Goal: Task Accomplishment & Management: Use online tool/utility

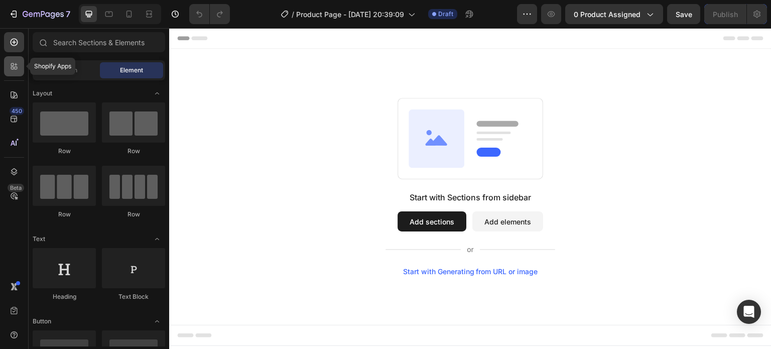
click at [14, 70] on icon at bounding box center [14, 66] width 10 height 10
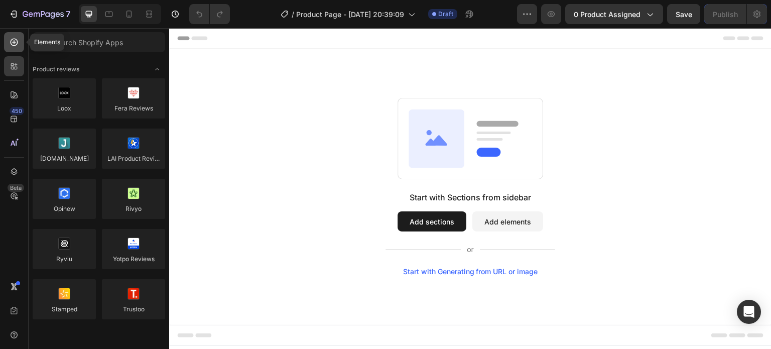
click at [16, 48] on div at bounding box center [14, 42] width 20 height 20
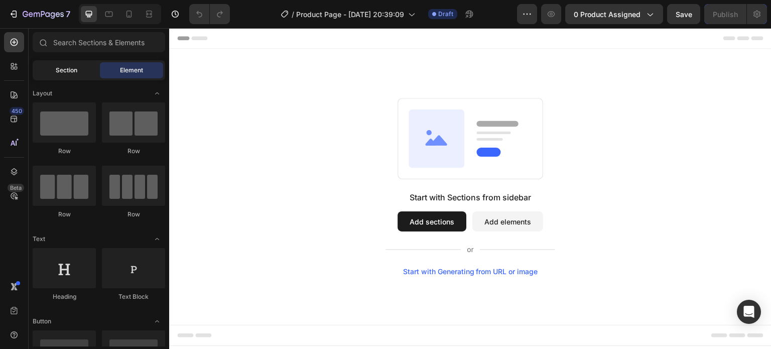
click at [57, 74] on span "Section" at bounding box center [67, 70] width 22 height 9
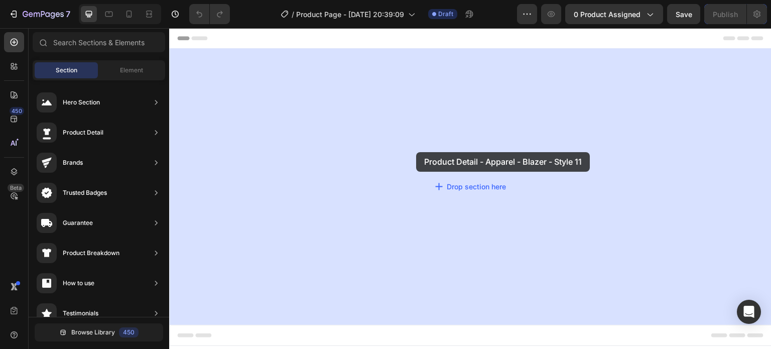
drag, startPoint x: 408, startPoint y: 196, endPoint x: 416, endPoint y: 152, distance: 44.4
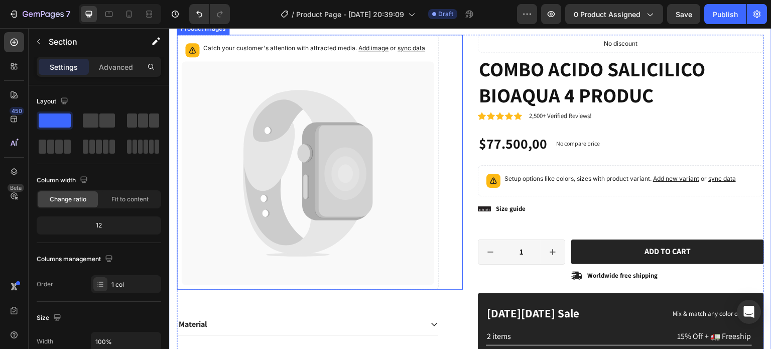
scroll to position [52, 0]
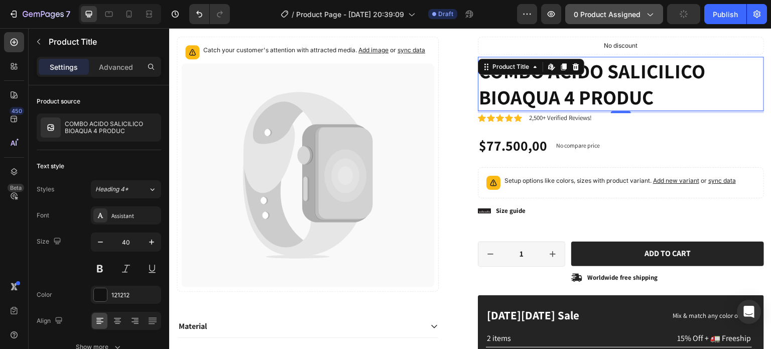
click at [645, 10] on icon "button" at bounding box center [650, 14] width 10 height 10
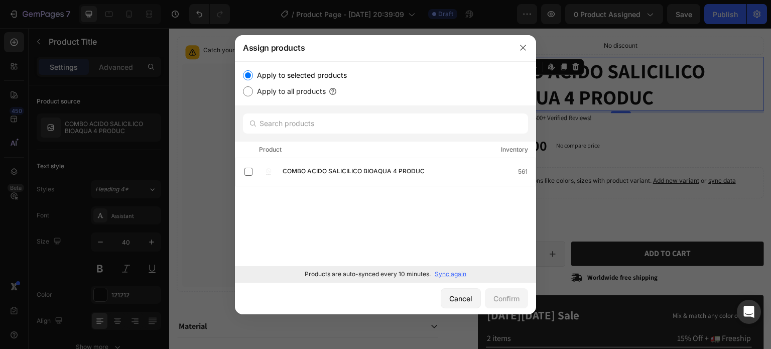
click at [444, 273] on p "Sync again" at bounding box center [451, 274] width 32 height 9
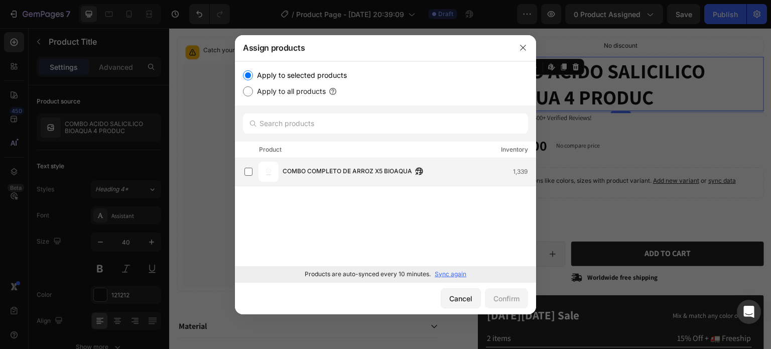
click at [365, 175] on span "COMBO COMPLETO DE ARROZ X5 BIOAQUA" at bounding box center [348, 171] width 130 height 11
click at [520, 48] on icon "button" at bounding box center [523, 48] width 8 height 8
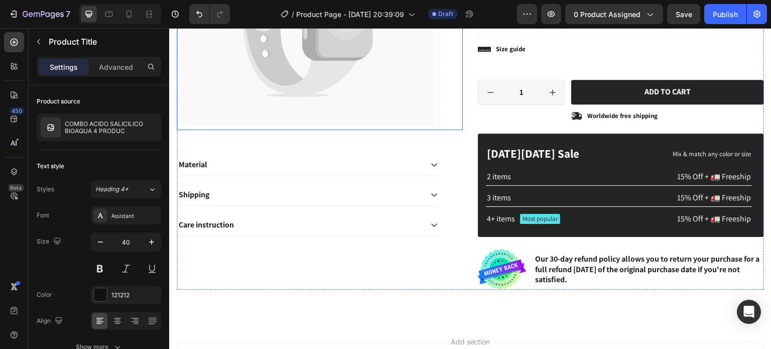
scroll to position [215, 0]
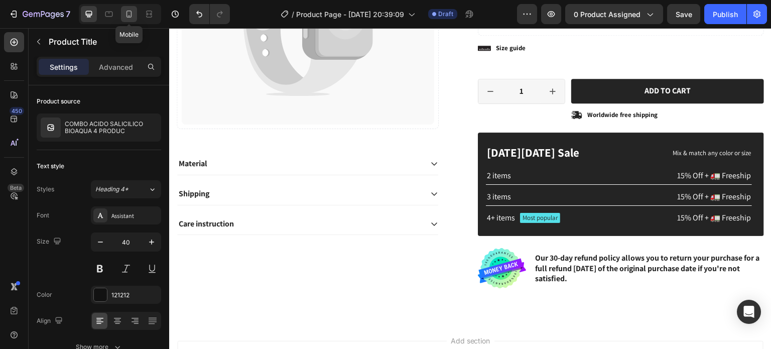
click at [127, 17] on icon at bounding box center [130, 14] width 6 height 7
type input "24"
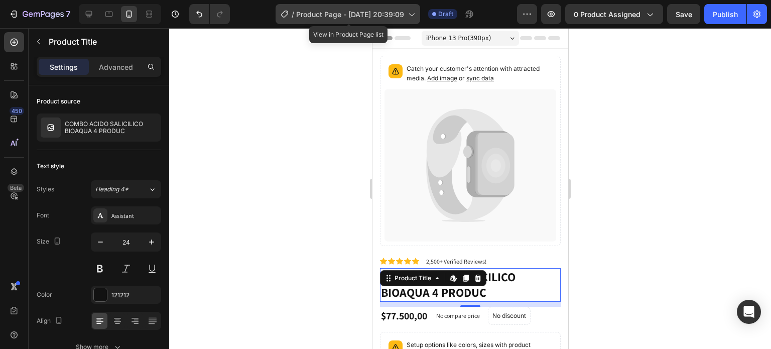
click at [416, 18] on icon at bounding box center [411, 14] width 10 height 10
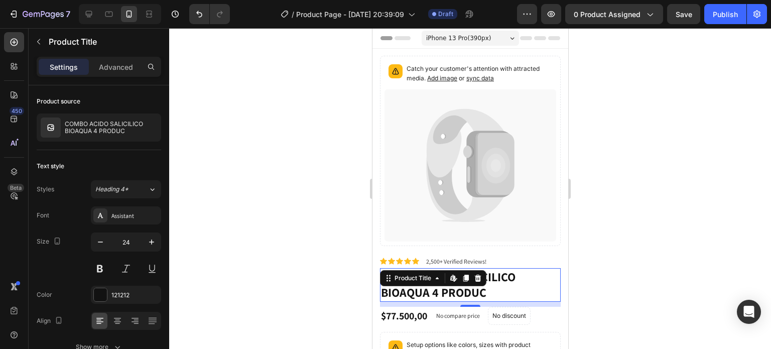
click at [629, 124] on div at bounding box center [470, 188] width 602 height 321
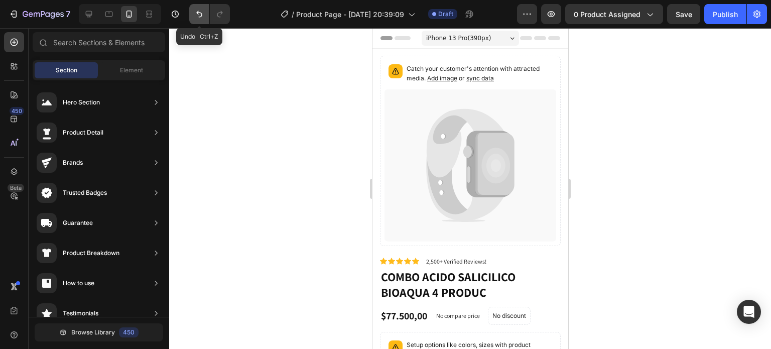
click at [193, 14] on button "Undo/Redo" at bounding box center [199, 14] width 20 height 20
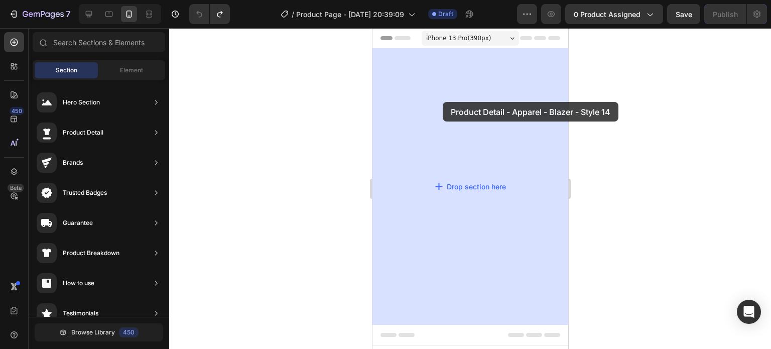
drag, startPoint x: 593, startPoint y: 129, endPoint x: 444, endPoint y: 102, distance: 151.5
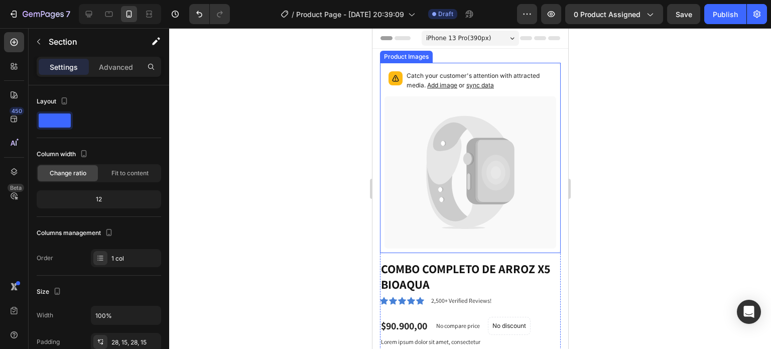
click at [471, 87] on span "sync data" at bounding box center [480, 85] width 28 height 8
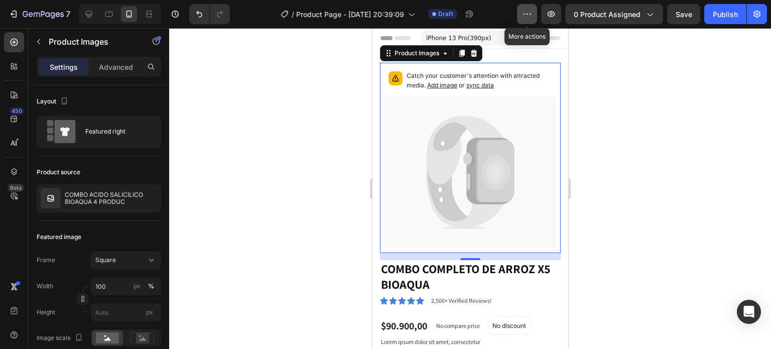
click at [528, 15] on icon "button" at bounding box center [527, 14] width 10 height 10
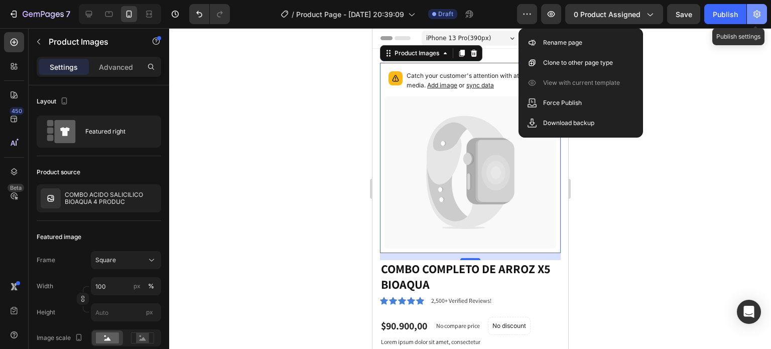
click at [758, 16] on icon "button" at bounding box center [757, 14] width 10 height 10
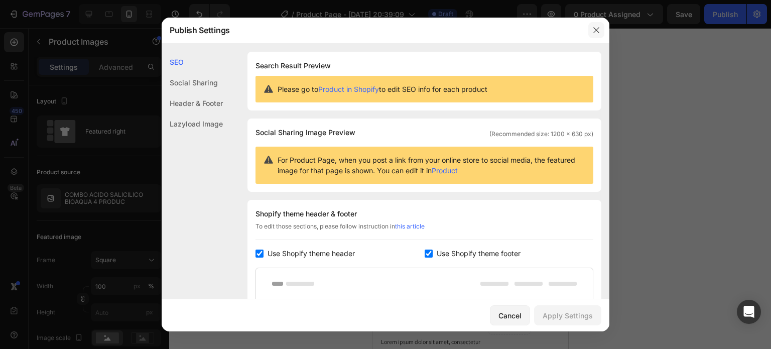
click at [593, 30] on icon "button" at bounding box center [596, 30] width 8 height 8
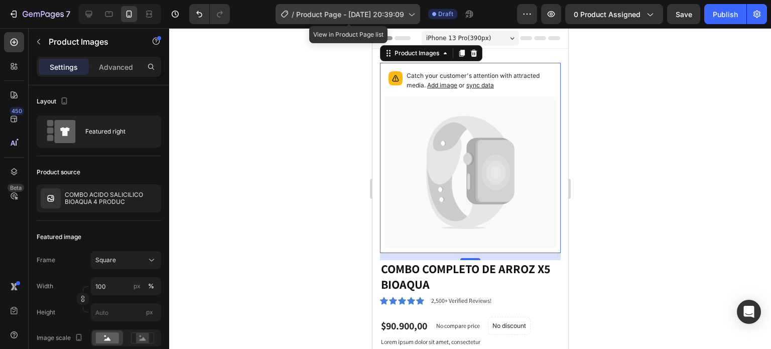
click at [413, 13] on icon at bounding box center [411, 14] width 10 height 10
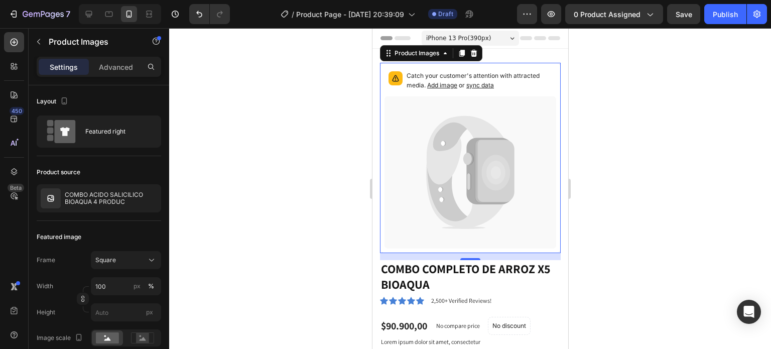
click at [620, 96] on div at bounding box center [470, 188] width 602 height 321
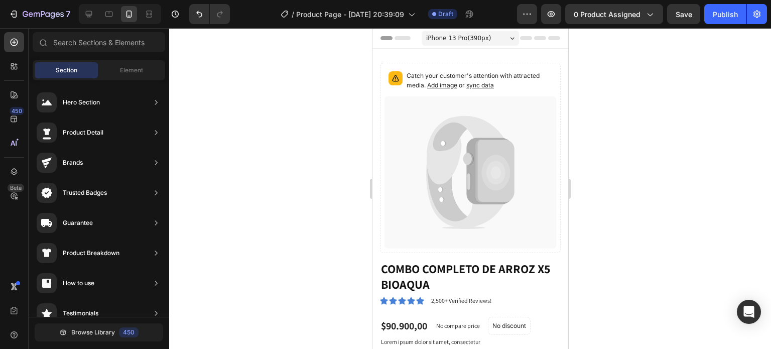
click at [510, 39] on icon at bounding box center [512, 38] width 5 height 3
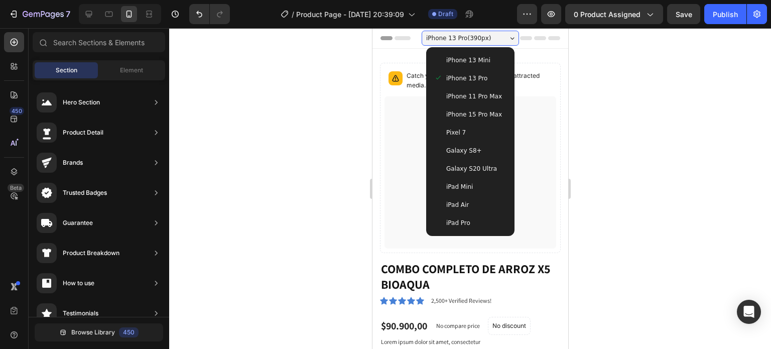
click at [640, 85] on div at bounding box center [470, 188] width 602 height 321
click at [757, 16] on icon "button" at bounding box center [757, 14] width 10 height 10
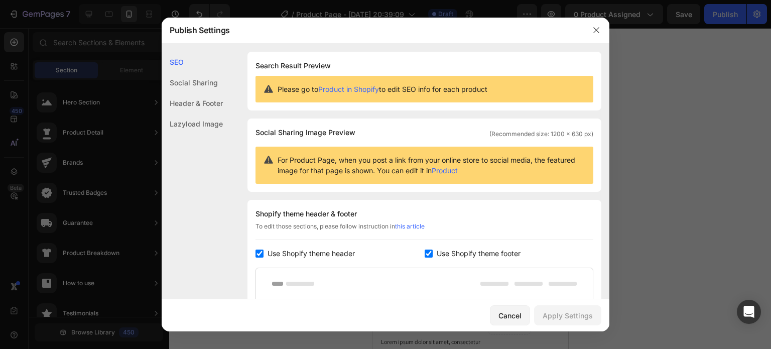
click at [259, 252] on input "checkbox" at bounding box center [260, 254] width 8 height 8
click at [264, 252] on label "Use Shopify theme header" at bounding box center [309, 253] width 91 height 12
checkbox input "true"
click at [425, 251] on input "checkbox" at bounding box center [429, 254] width 8 height 8
checkbox input "false"
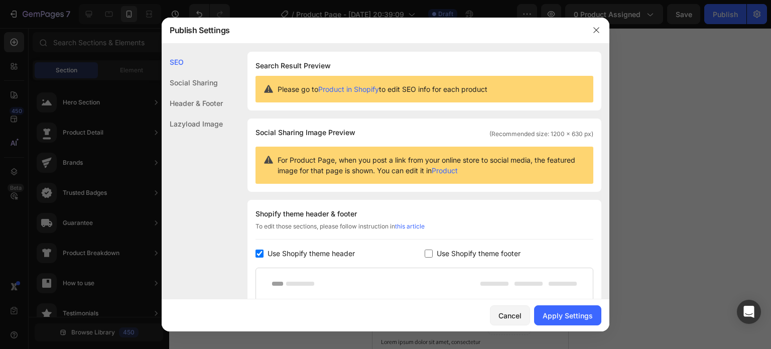
click at [257, 256] on input "checkbox" at bounding box center [260, 254] width 8 height 8
checkbox input "false"
click at [427, 255] on input "checkbox" at bounding box center [429, 254] width 8 height 8
checkbox input "true"
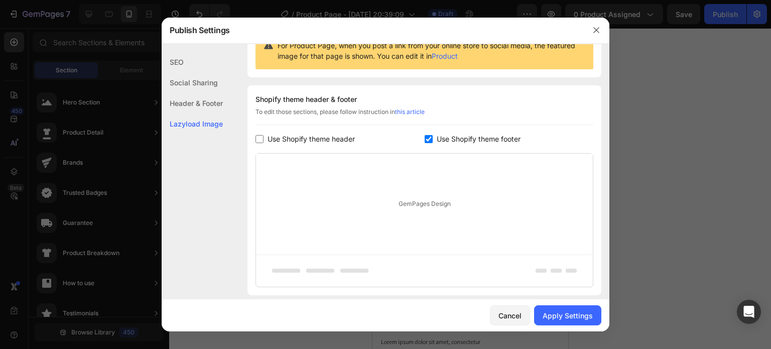
scroll to position [177, 0]
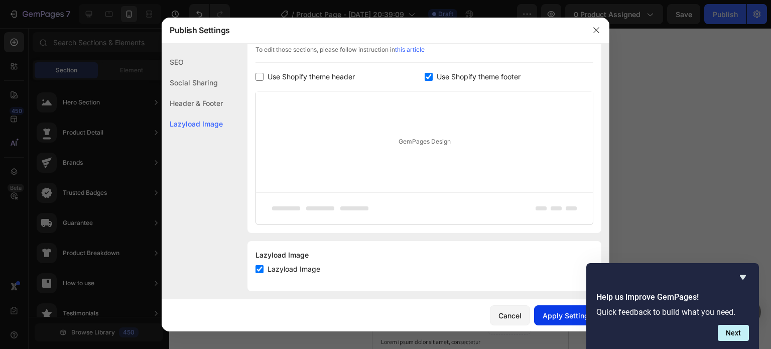
click at [547, 308] on button "Apply Settings" at bounding box center [567, 315] width 67 height 20
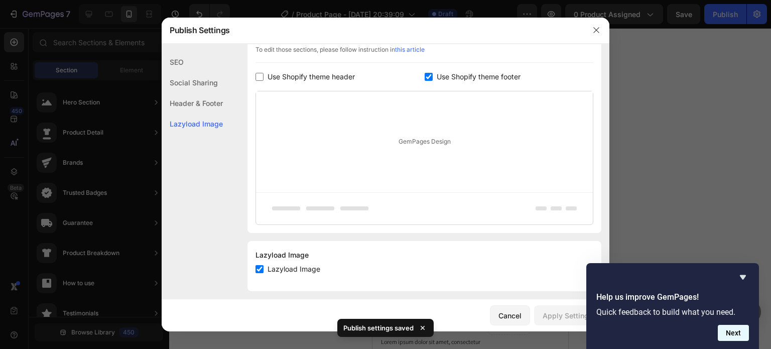
click at [738, 333] on button "Next" at bounding box center [733, 333] width 31 height 16
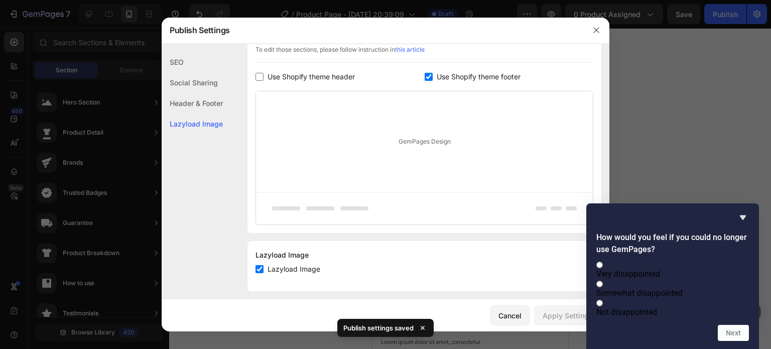
click at [718, 167] on div at bounding box center [385, 174] width 771 height 349
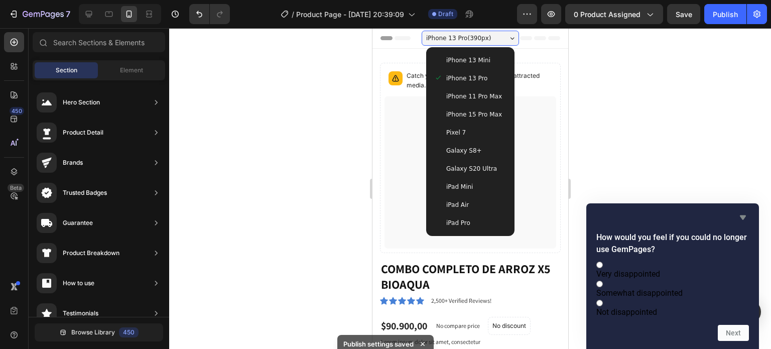
click at [742, 211] on icon "Hide survey" at bounding box center [743, 217] width 12 height 12
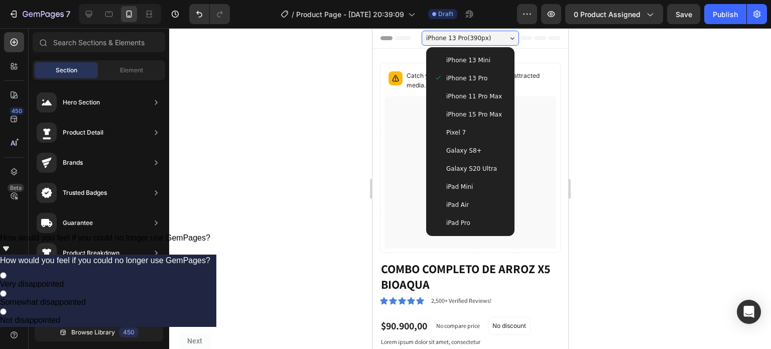
click at [508, 35] on div "iPhone 13 Pro ( 390 px)" at bounding box center [469, 38] width 97 height 15
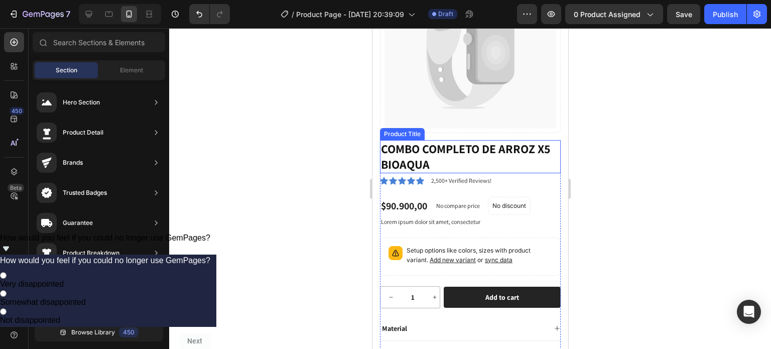
scroll to position [0, 0]
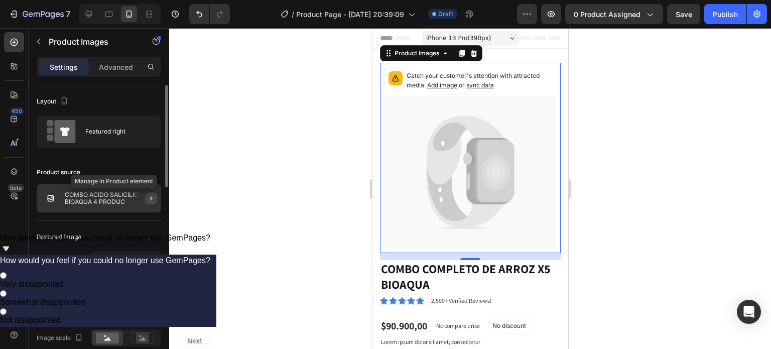
click at [150, 199] on icon "button" at bounding box center [151, 198] width 8 height 8
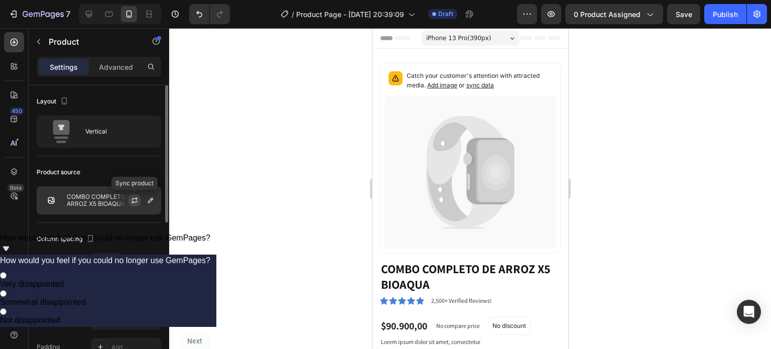
click at [134, 202] on icon "button" at bounding box center [135, 201] width 6 height 3
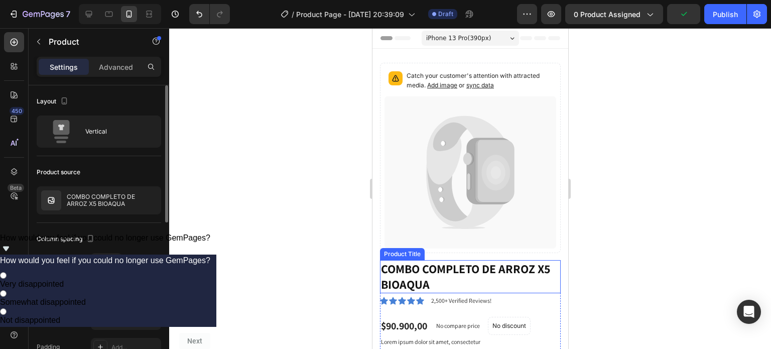
click at [500, 265] on h1 "COMBO COMPLETO DE ARROZ X5 BIOAQUA" at bounding box center [470, 276] width 181 height 33
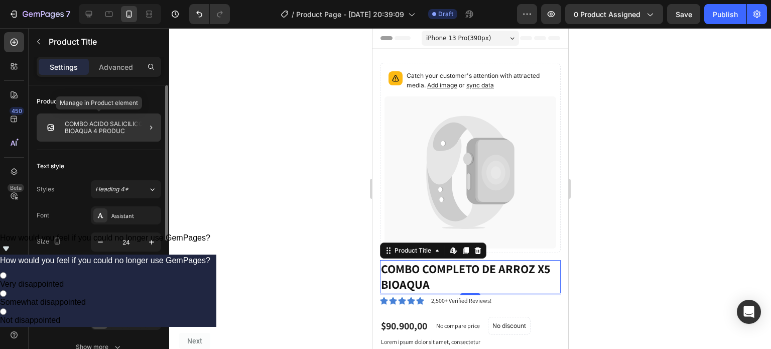
click at [129, 132] on p "COMBO ACIDO SALICILICO BIOAQUA 4 PRODUC" at bounding box center [111, 127] width 92 height 14
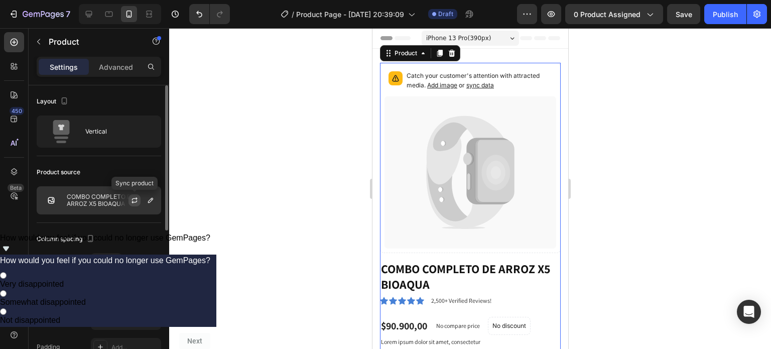
click at [135, 198] on icon "button" at bounding box center [135, 200] width 8 height 8
click at [148, 199] on icon "button" at bounding box center [151, 200] width 8 height 8
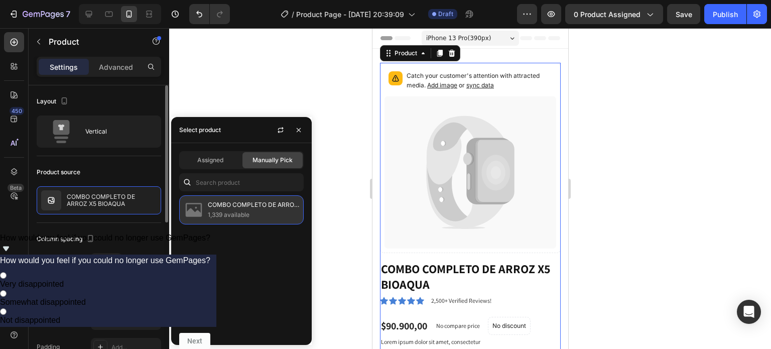
click at [242, 212] on p "1,339 available" at bounding box center [253, 215] width 91 height 10
click at [239, 200] on p "COMBO COMPLETO DE ARROZ X5 BIOAQUA" at bounding box center [253, 205] width 91 height 10
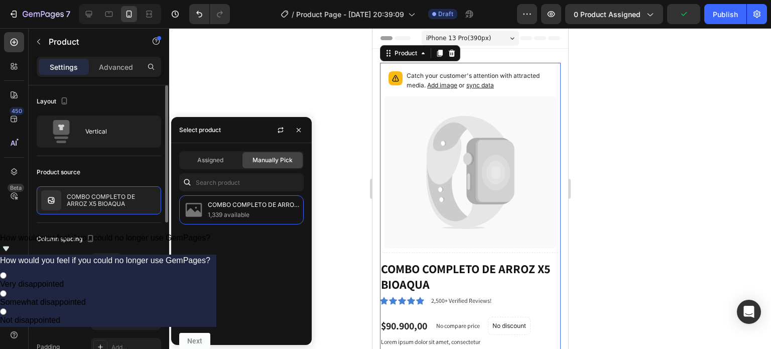
click at [318, 188] on div at bounding box center [470, 188] width 602 height 321
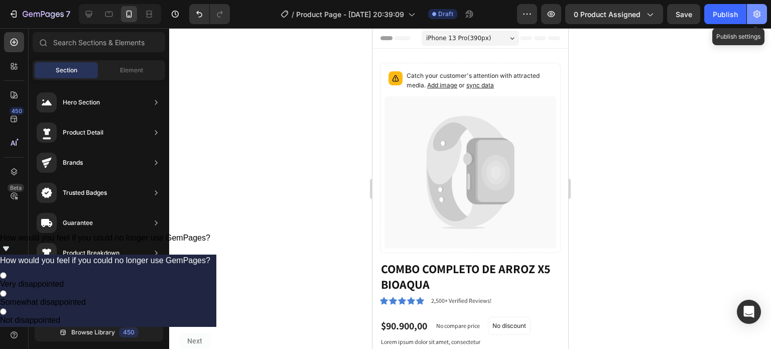
click at [760, 16] on icon "button" at bounding box center [757, 14] width 10 height 10
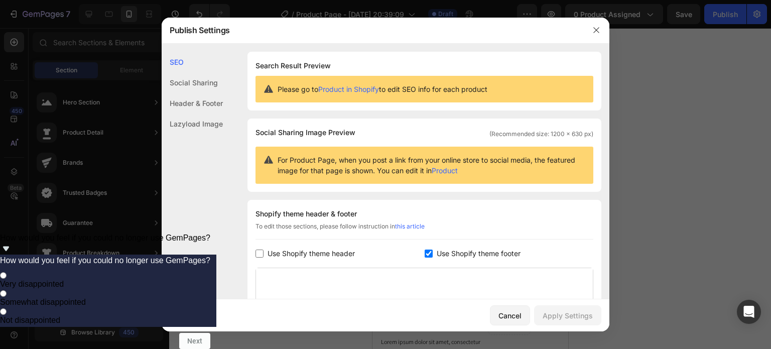
click at [420, 257] on div "Use Shopify theme header" at bounding box center [340, 253] width 169 height 12
checkbox input "true"
click at [425, 253] on input "checkbox" at bounding box center [429, 254] width 8 height 8
checkbox input "false"
click at [262, 253] on input "checkbox" at bounding box center [260, 254] width 8 height 8
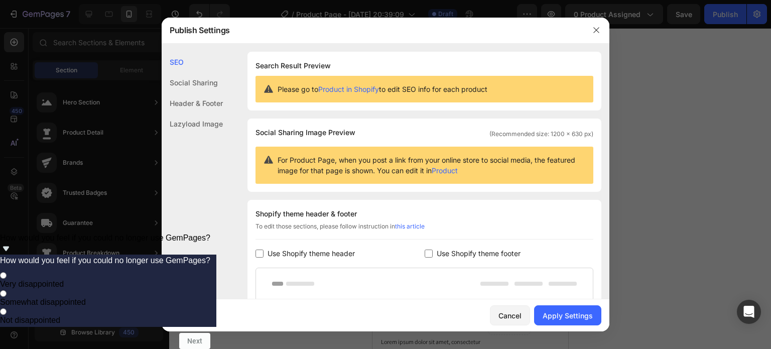
checkbox input "false"
click at [558, 311] on div "Apply Settings" at bounding box center [568, 315] width 50 height 11
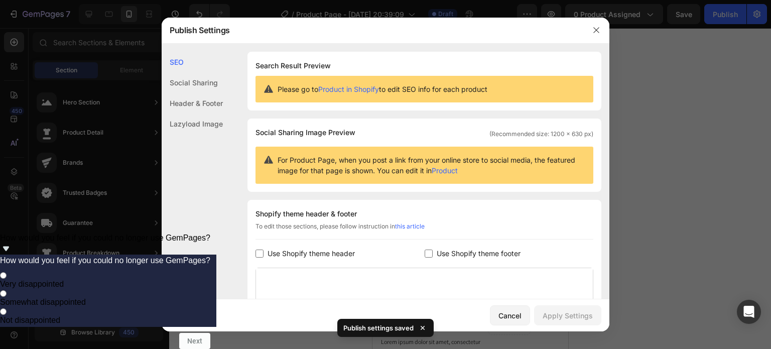
click at [202, 102] on div "Header & Footer" at bounding box center [192, 103] width 61 height 21
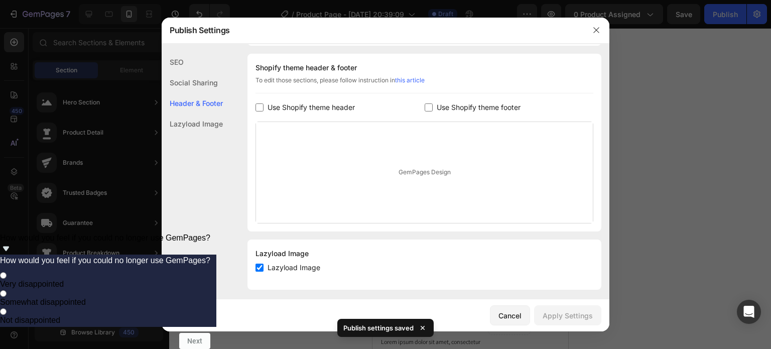
scroll to position [152, 0]
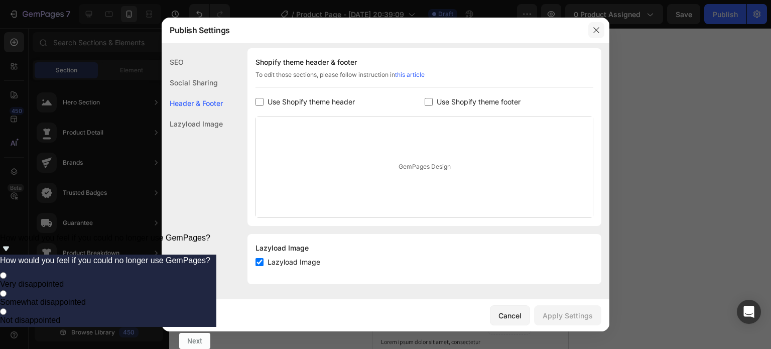
click at [594, 33] on icon "button" at bounding box center [596, 30] width 8 height 8
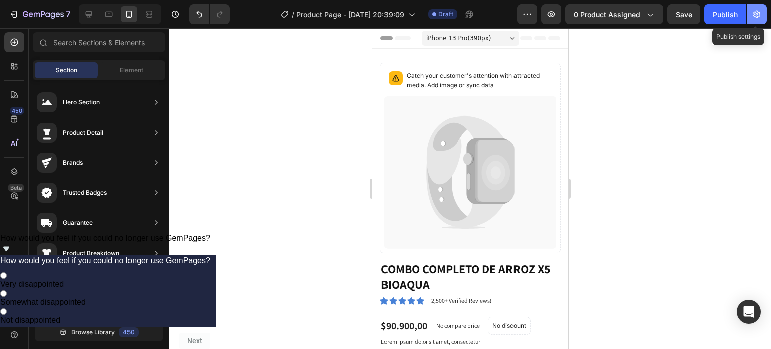
click at [761, 17] on icon "button" at bounding box center [757, 14] width 10 height 10
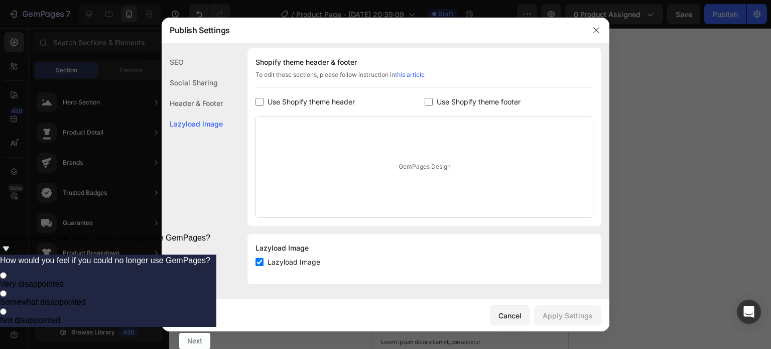
click at [256, 260] on input "checkbox" at bounding box center [260, 262] width 8 height 8
checkbox input "true"
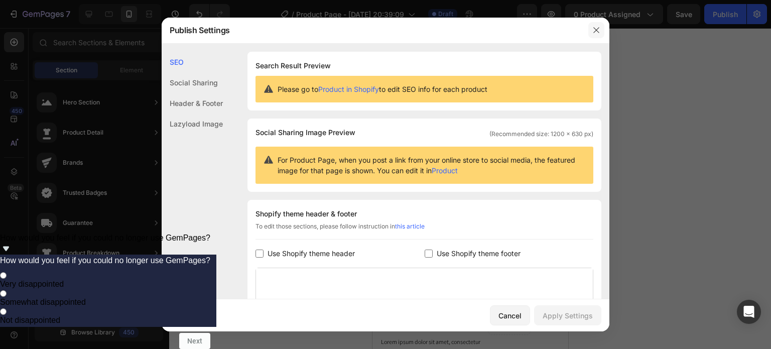
click at [600, 34] on button "button" at bounding box center [596, 30] width 16 height 16
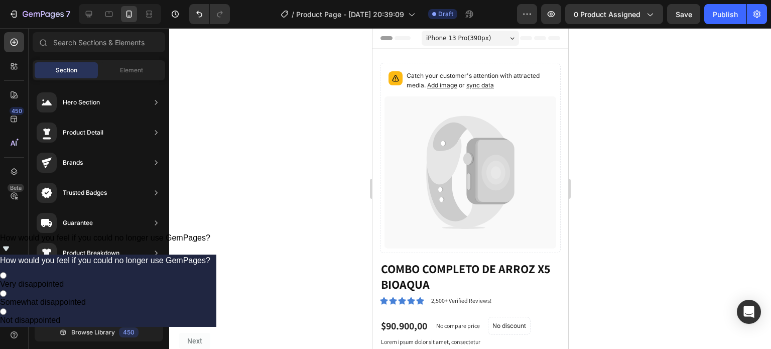
click at [384, 38] on icon at bounding box center [383, 38] width 3 height 3
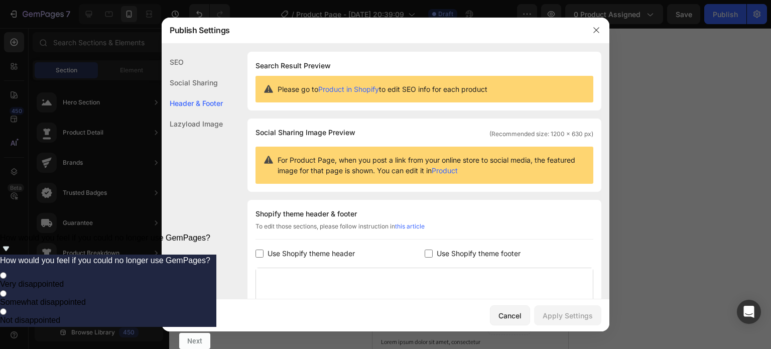
scroll to position [146, 0]
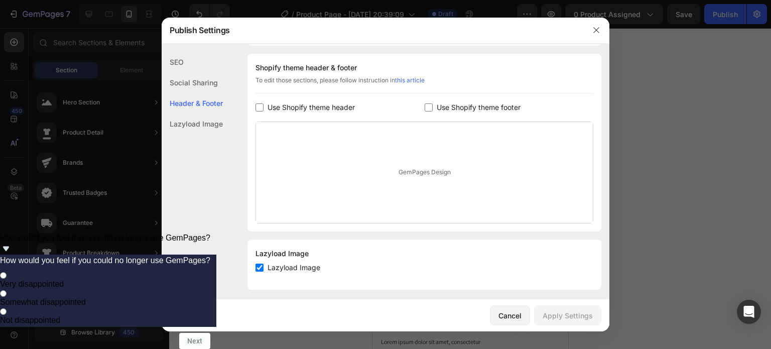
click at [258, 271] on input "checkbox" at bounding box center [260, 268] width 8 height 8
checkbox input "false"
click at [560, 317] on div "Apply Settings" at bounding box center [568, 315] width 50 height 11
click at [595, 27] on icon "button" at bounding box center [596, 30] width 8 height 8
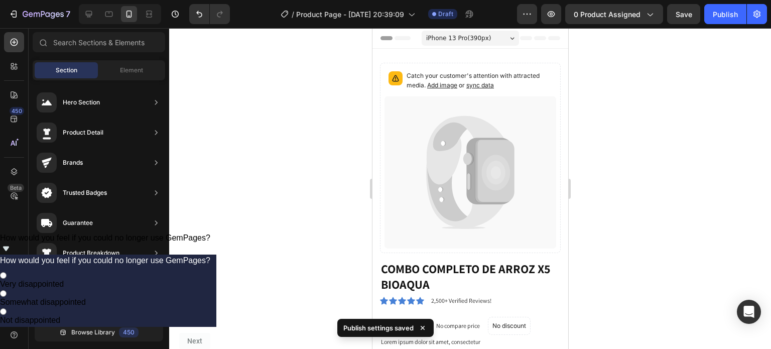
click at [384, 40] on icon at bounding box center [383, 38] width 7 height 7
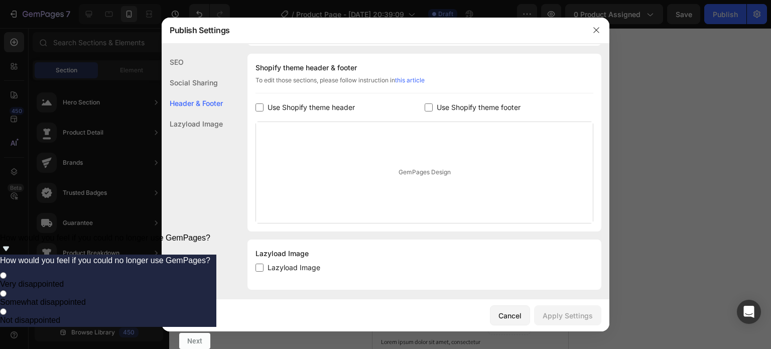
click at [259, 265] on input "checkbox" at bounding box center [260, 268] width 8 height 8
click at [258, 271] on div "Lazyload Image" at bounding box center [425, 268] width 338 height 12
drag, startPoint x: 253, startPoint y: 254, endPoint x: 321, endPoint y: 273, distance: 70.8
click at [321, 273] on div "Lazyload Image Lazyload Image" at bounding box center [424, 264] width 354 height 50
click at [321, 273] on div "Lazyload Image" at bounding box center [425, 268] width 338 height 12
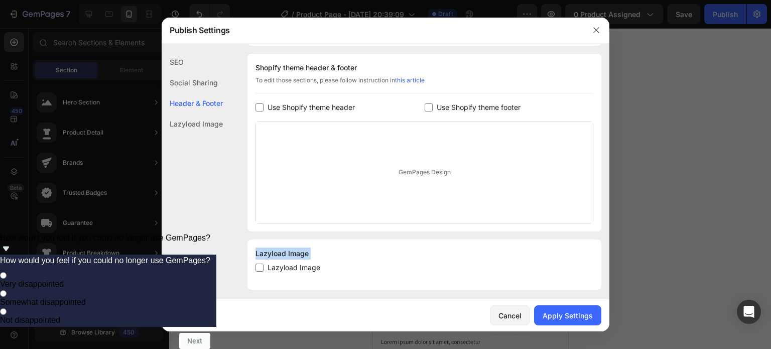
checkbox input "false"
drag, startPoint x: 255, startPoint y: 253, endPoint x: 307, endPoint y: 255, distance: 52.2
click at [307, 255] on div "Lazyload Image Lazyload Image" at bounding box center [424, 264] width 354 height 50
click at [627, 162] on div at bounding box center [385, 174] width 771 height 349
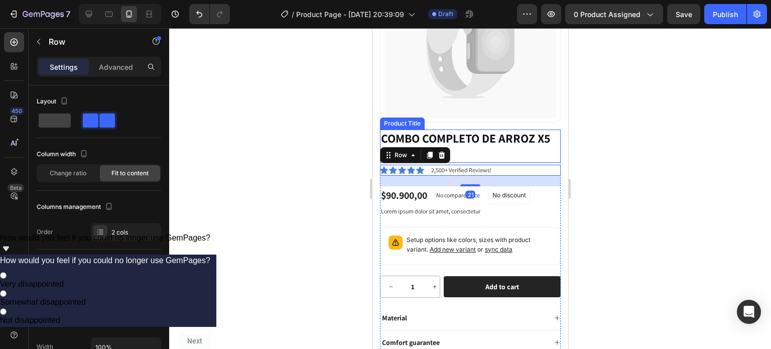
scroll to position [130, 0]
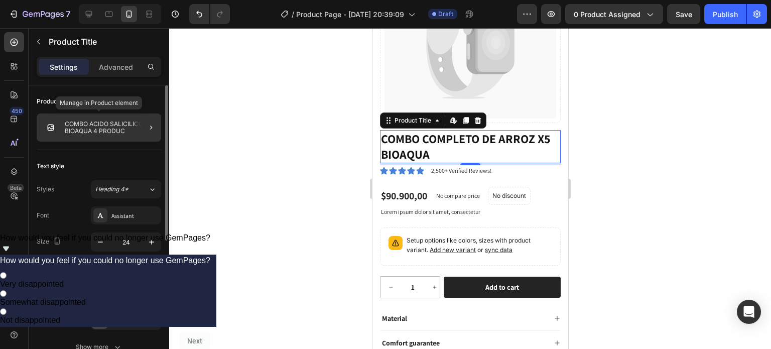
click at [126, 129] on p "COMBO ACIDO SALICILICO BIOAQUA 4 PRODUC" at bounding box center [111, 127] width 92 height 14
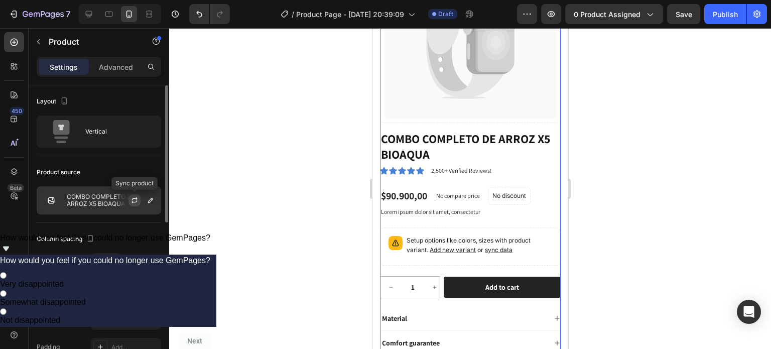
click at [131, 202] on icon "button" at bounding box center [135, 200] width 8 height 8
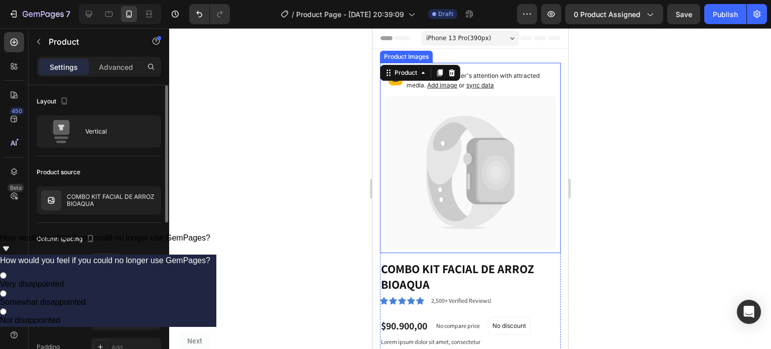
scroll to position [10, 0]
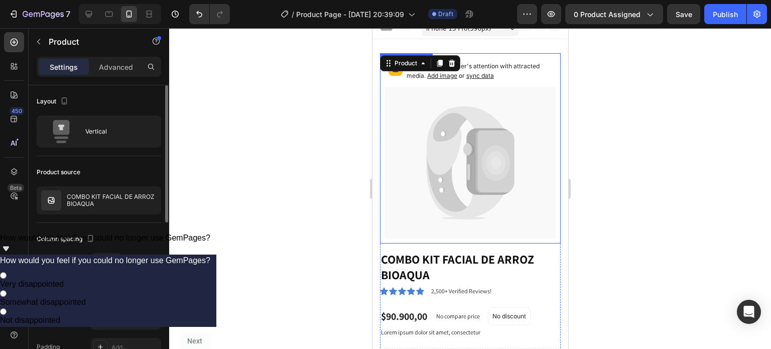
click at [464, 90] on icon at bounding box center [470, 163] width 172 height 152
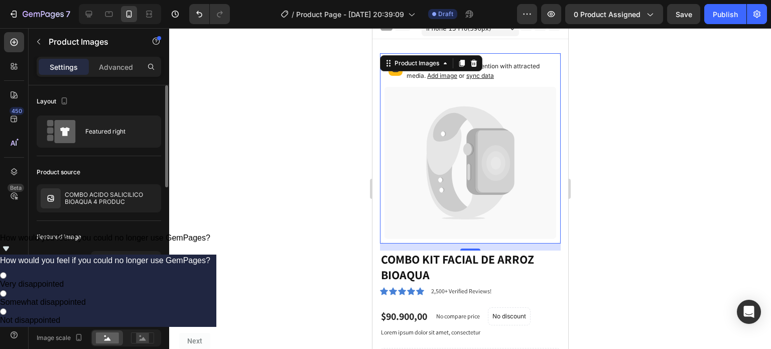
click at [462, 172] on icon at bounding box center [470, 163] width 172 height 152
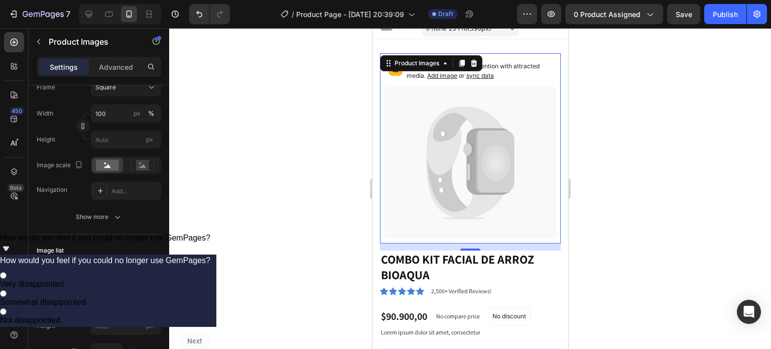
scroll to position [0, 0]
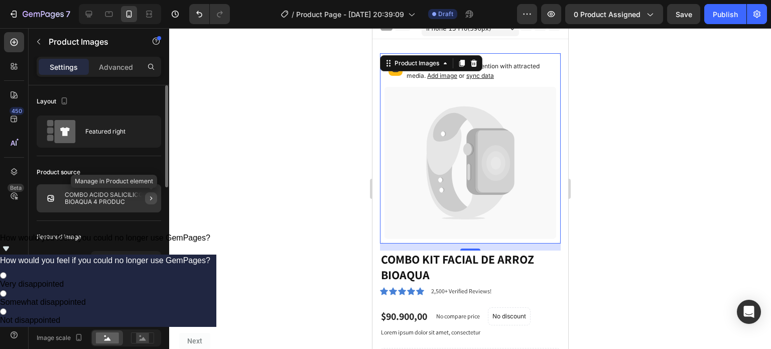
click at [149, 195] on icon "button" at bounding box center [151, 198] width 8 height 8
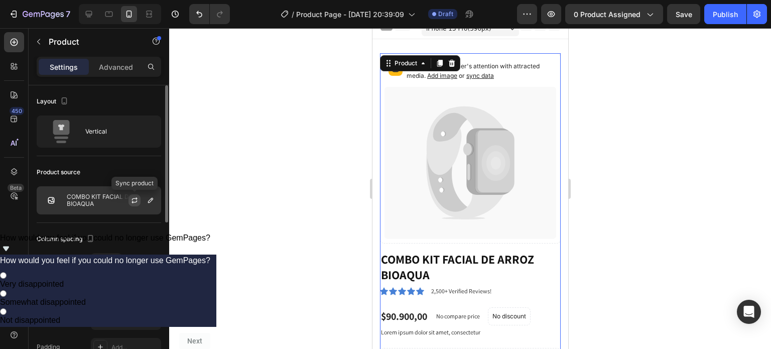
click at [139, 200] on button "button" at bounding box center [135, 200] width 12 height 12
click at [447, 75] on span "Add image" at bounding box center [442, 76] width 30 height 8
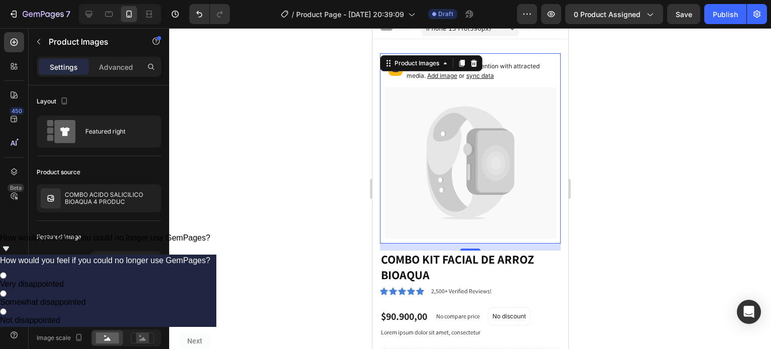
click at [620, 91] on div at bounding box center [470, 188] width 602 height 321
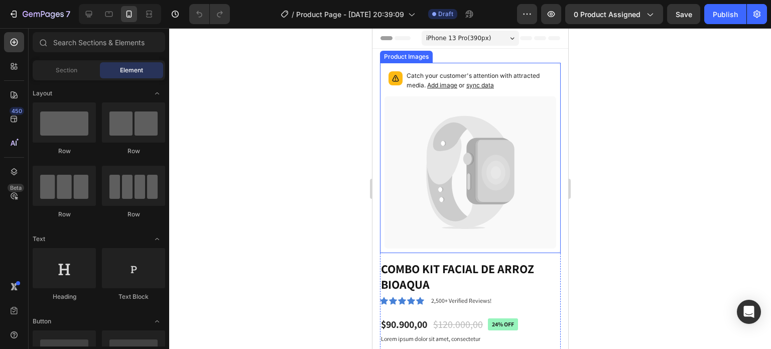
click at [471, 84] on span "sync data" at bounding box center [480, 85] width 28 height 8
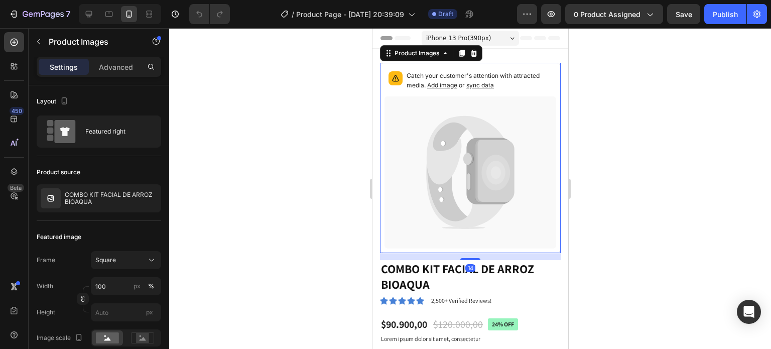
click at [471, 84] on span "sync data" at bounding box center [480, 85] width 28 height 8
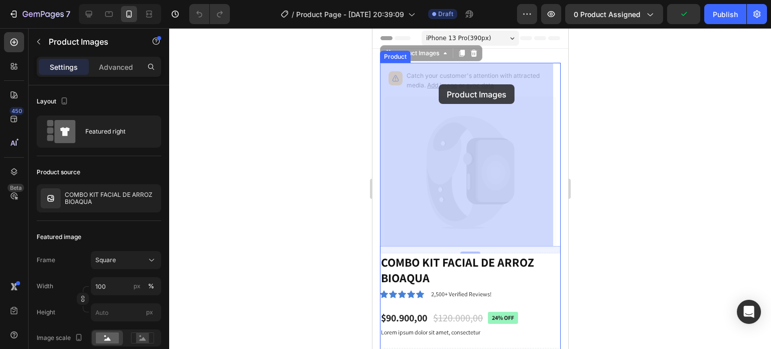
drag, startPoint x: 471, startPoint y: 84, endPoint x: 438, endPoint y: 85, distance: 33.1
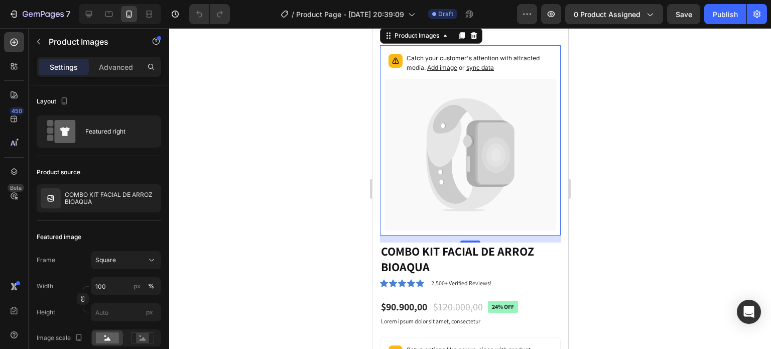
scroll to position [5, 0]
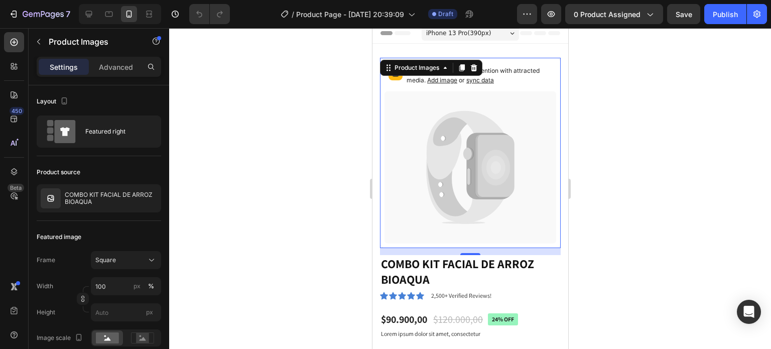
click at [435, 82] on span "Add image" at bounding box center [442, 80] width 30 height 8
